Goal: Task Accomplishment & Management: Use online tool/utility

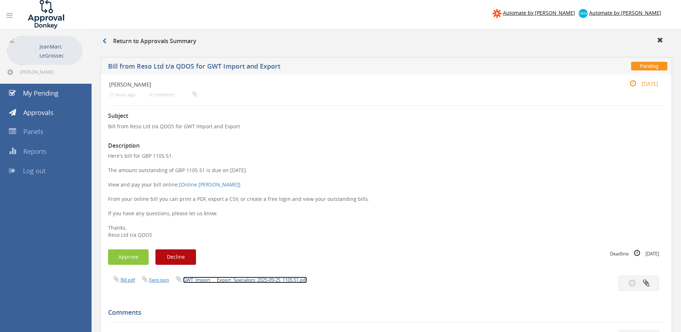
click at [285, 282] on link "GWT_Import___Export_Specialists_2025-09-25_1105.51.pdf" at bounding box center [245, 279] width 124 height 6
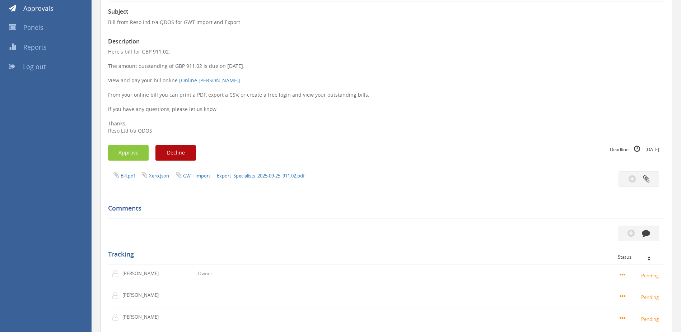
scroll to position [108, 0]
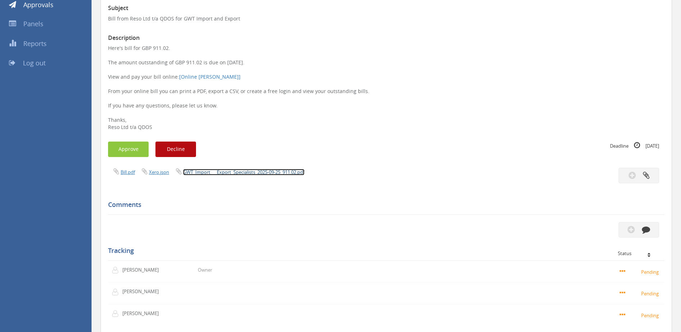
click at [259, 174] on link "GWT_Import___Export_Specialists_2025-09-25_911.02.pdf" at bounding box center [243, 172] width 121 height 6
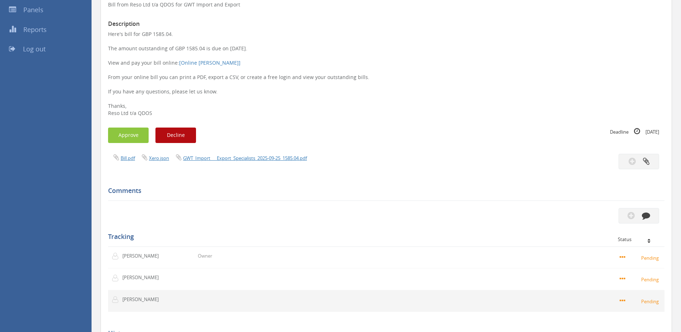
scroll to position [144, 0]
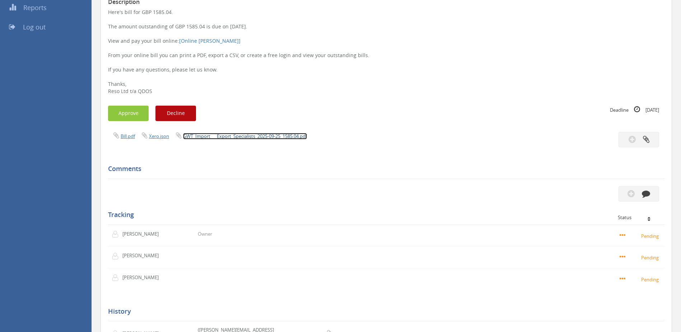
click at [297, 138] on link "GWT_Import___Export_Specialists_2025-09-25_1585.04.pdf" at bounding box center [245, 136] width 124 height 6
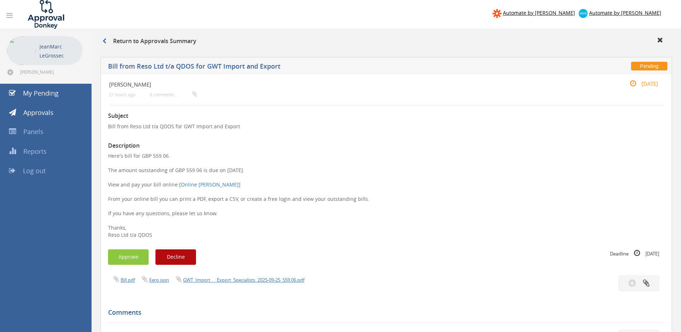
scroll to position [108, 0]
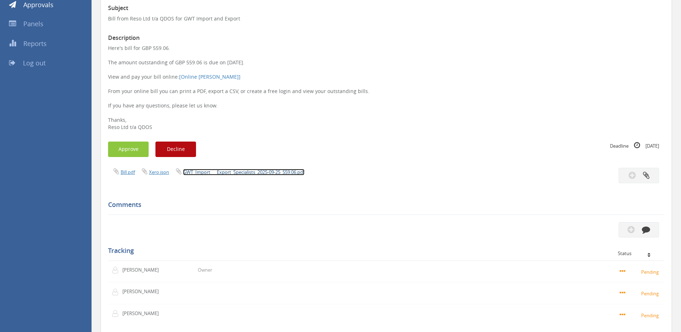
click at [275, 174] on link "GWT_Import___Export_Specialists_2025-09-25_559.06.pdf" at bounding box center [243, 172] width 121 height 6
click at [135, 144] on button "Approve" at bounding box center [128, 148] width 41 height 15
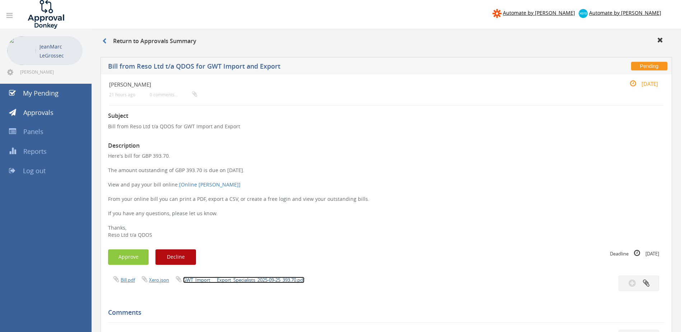
click at [282, 279] on link "GWT_Import___Export_Specialists_2025-09-25_393.70.pdf" at bounding box center [243, 279] width 121 height 6
click at [135, 252] on button "Approve" at bounding box center [128, 256] width 41 height 15
